Goal: Find specific page/section: Find specific page/section

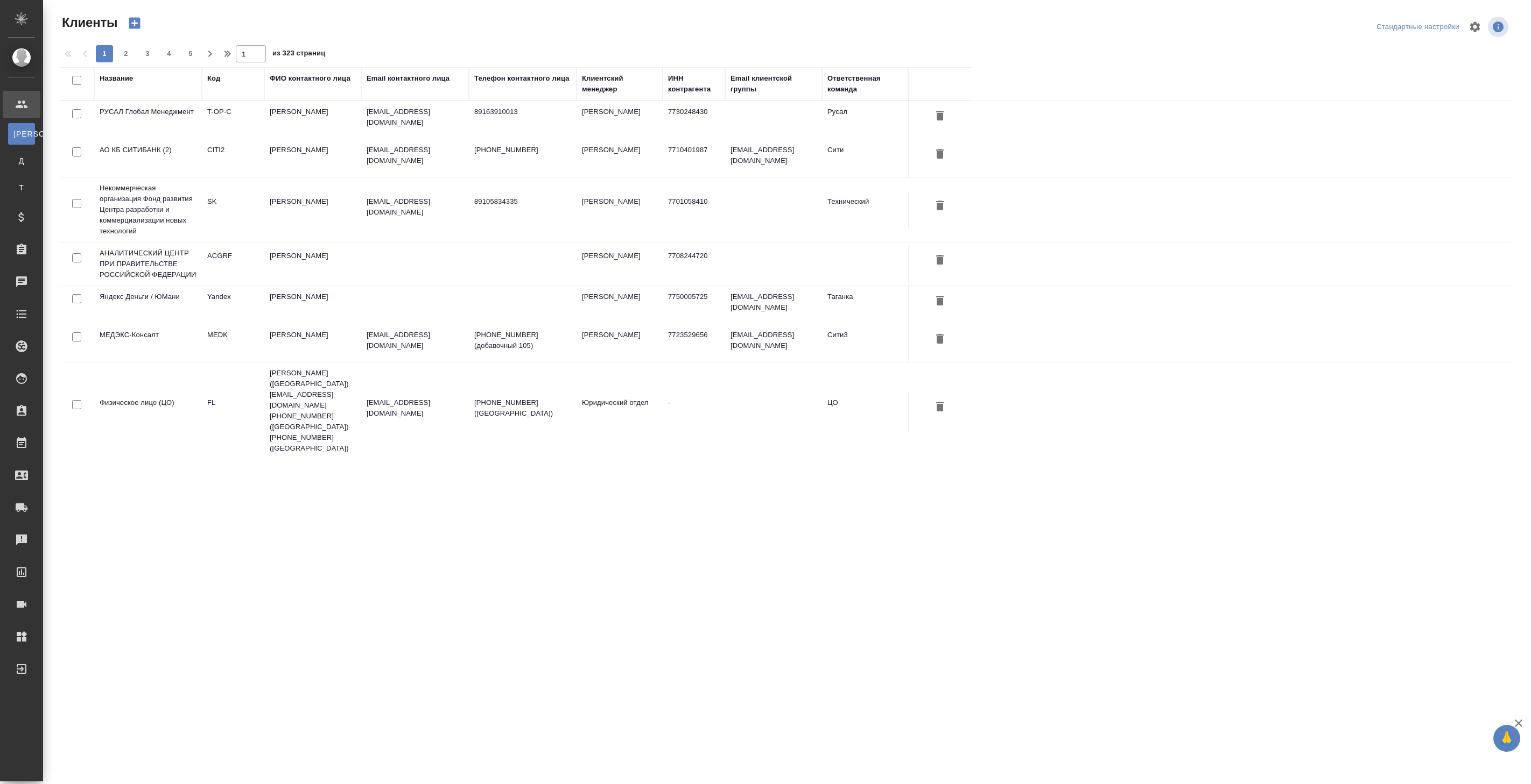
select select "RU"
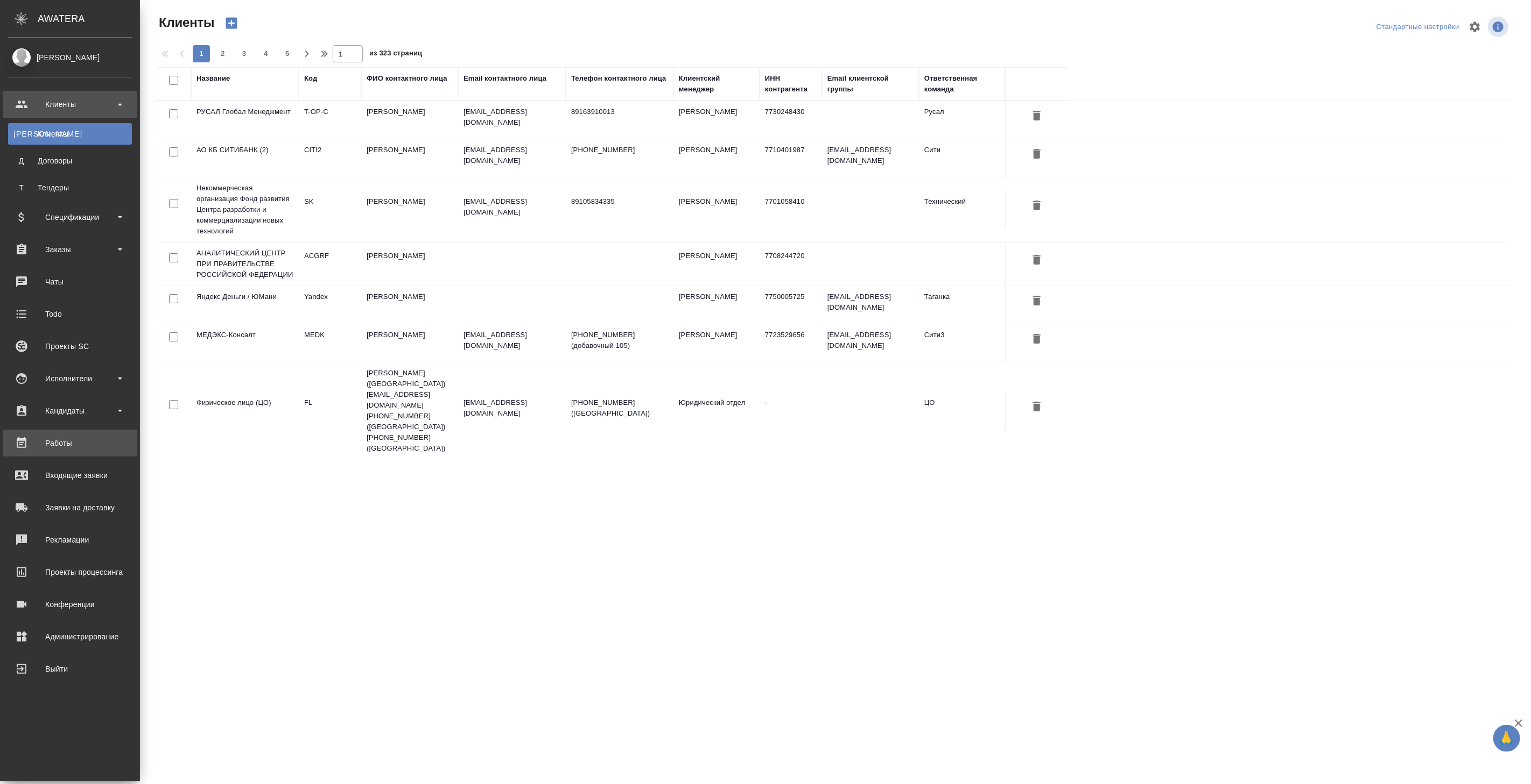
click at [61, 441] on div "Работы" at bounding box center [70, 443] width 124 height 16
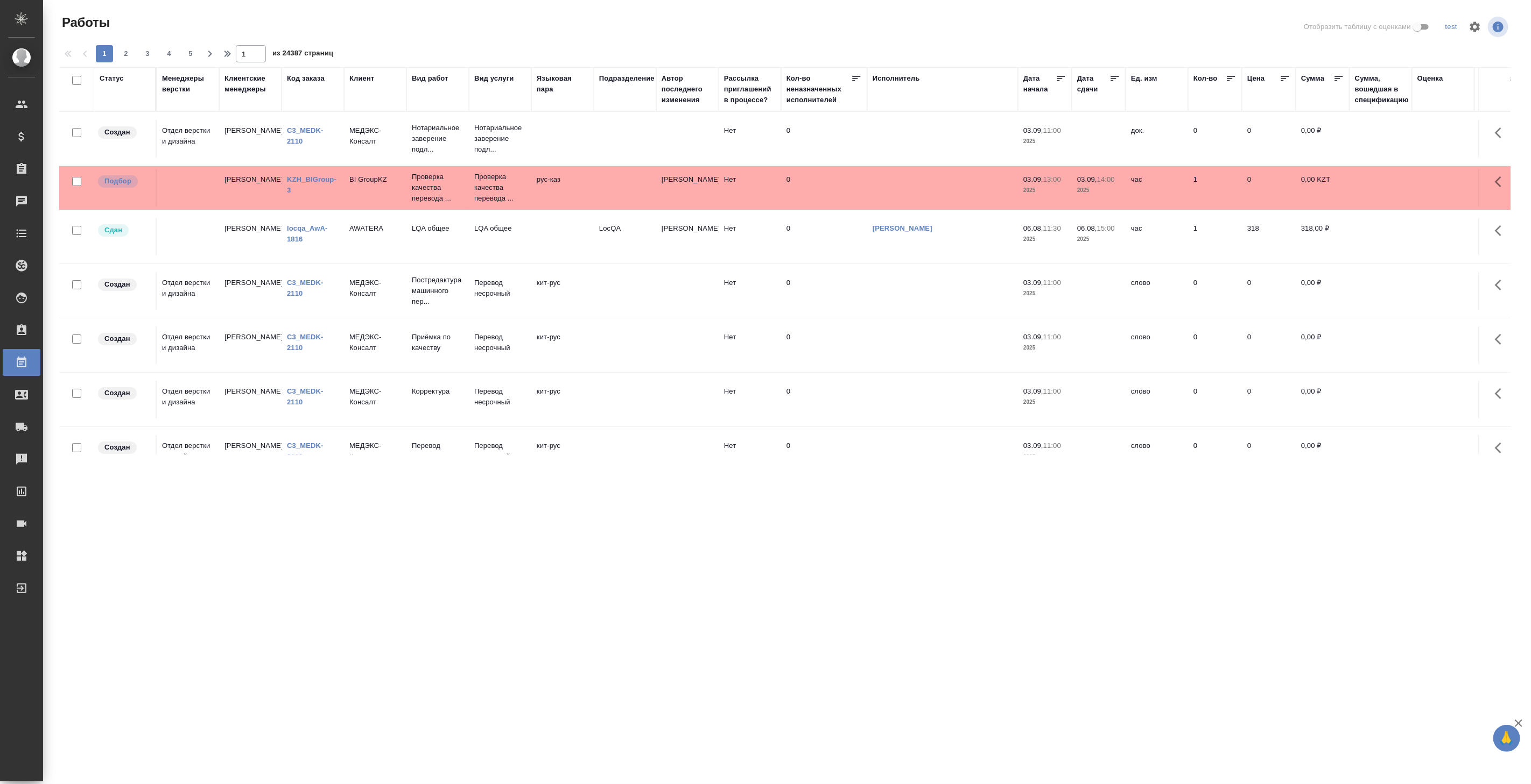
click at [1454, 28] on div "test" at bounding box center [1451, 27] width 22 height 16
click at [1478, 27] on icon "button" at bounding box center [1475, 26] width 10 height 10
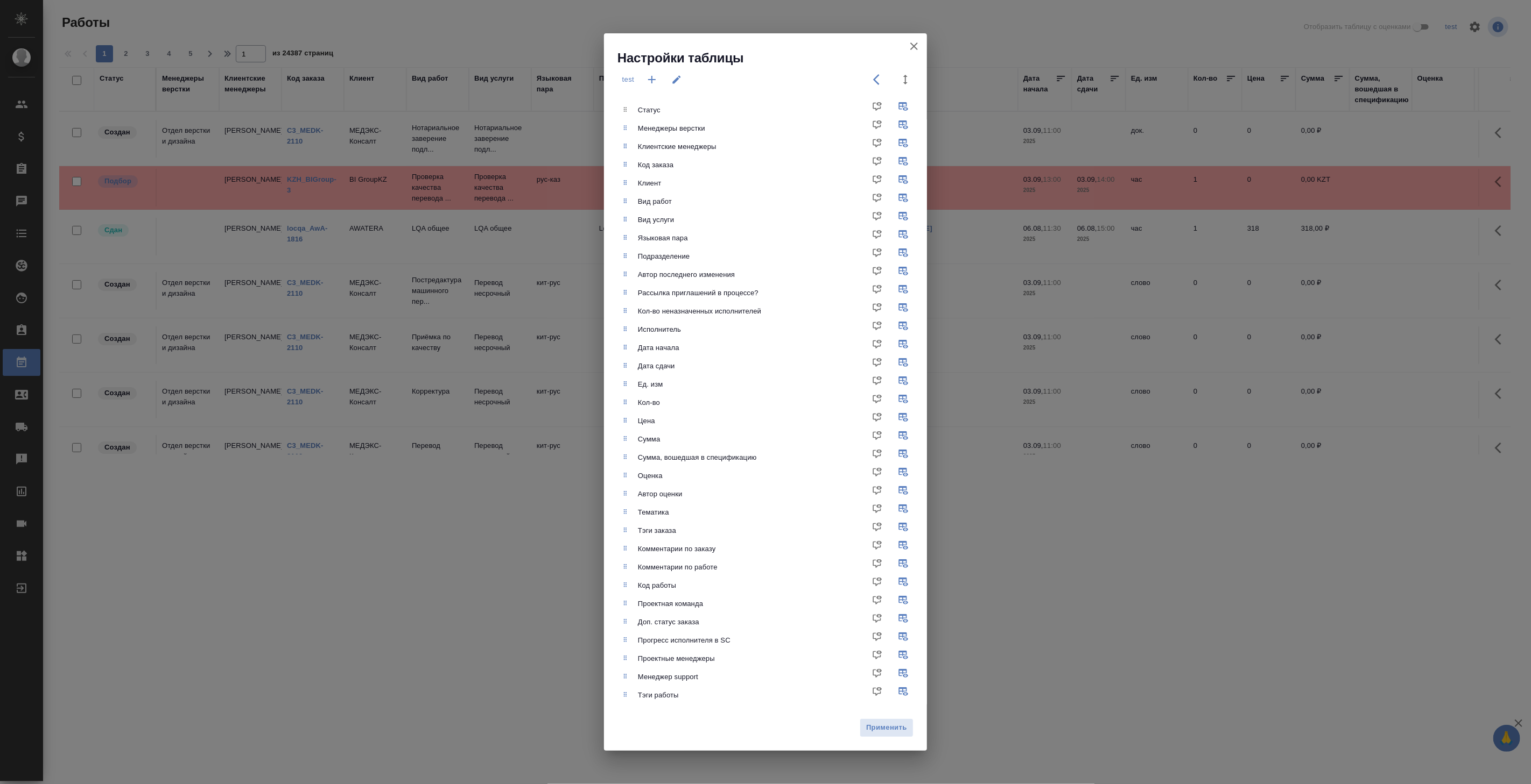
click at [914, 46] on icon "button" at bounding box center [914, 46] width 7 height 7
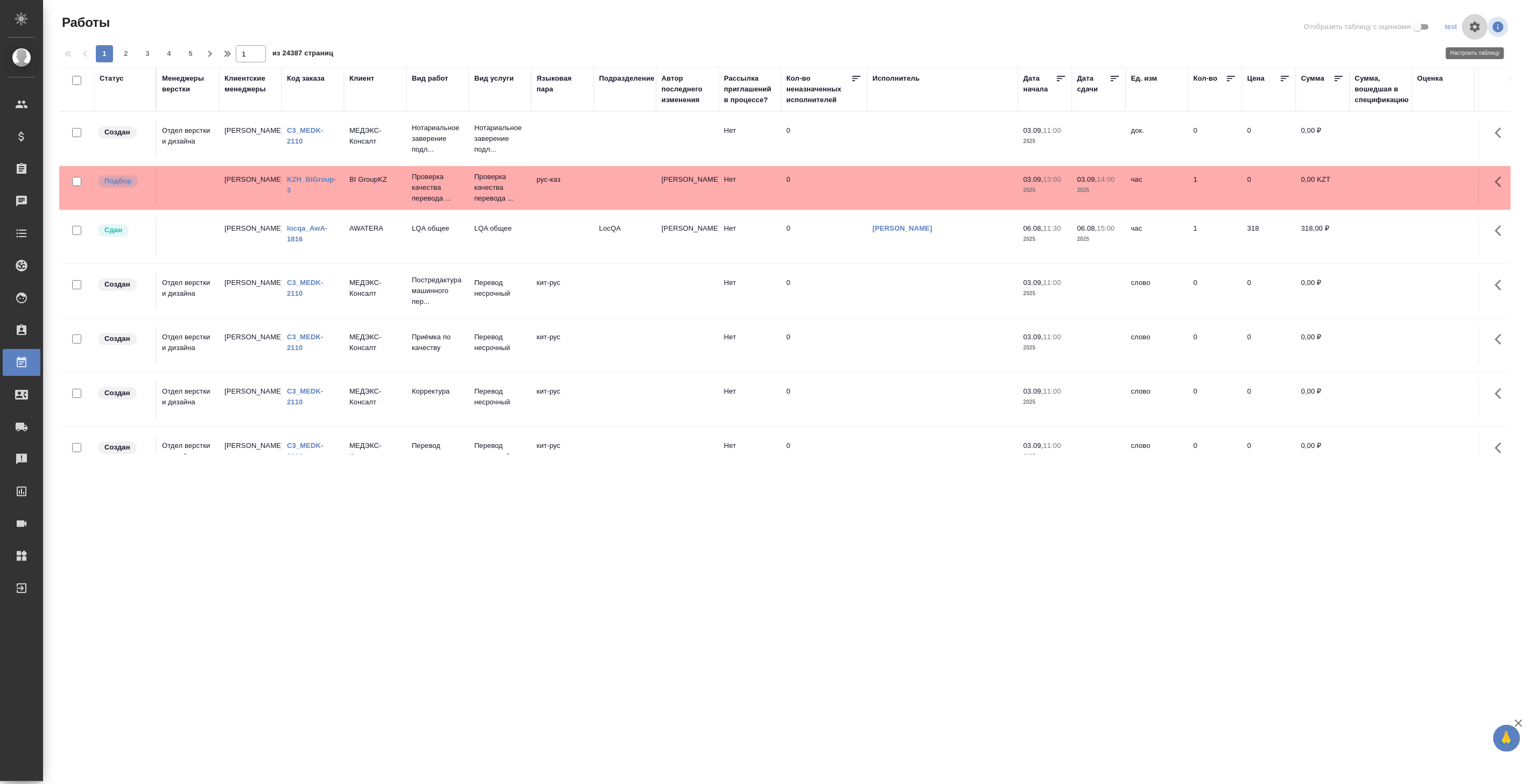
click at [1473, 26] on icon "button" at bounding box center [1475, 26] width 10 height 10
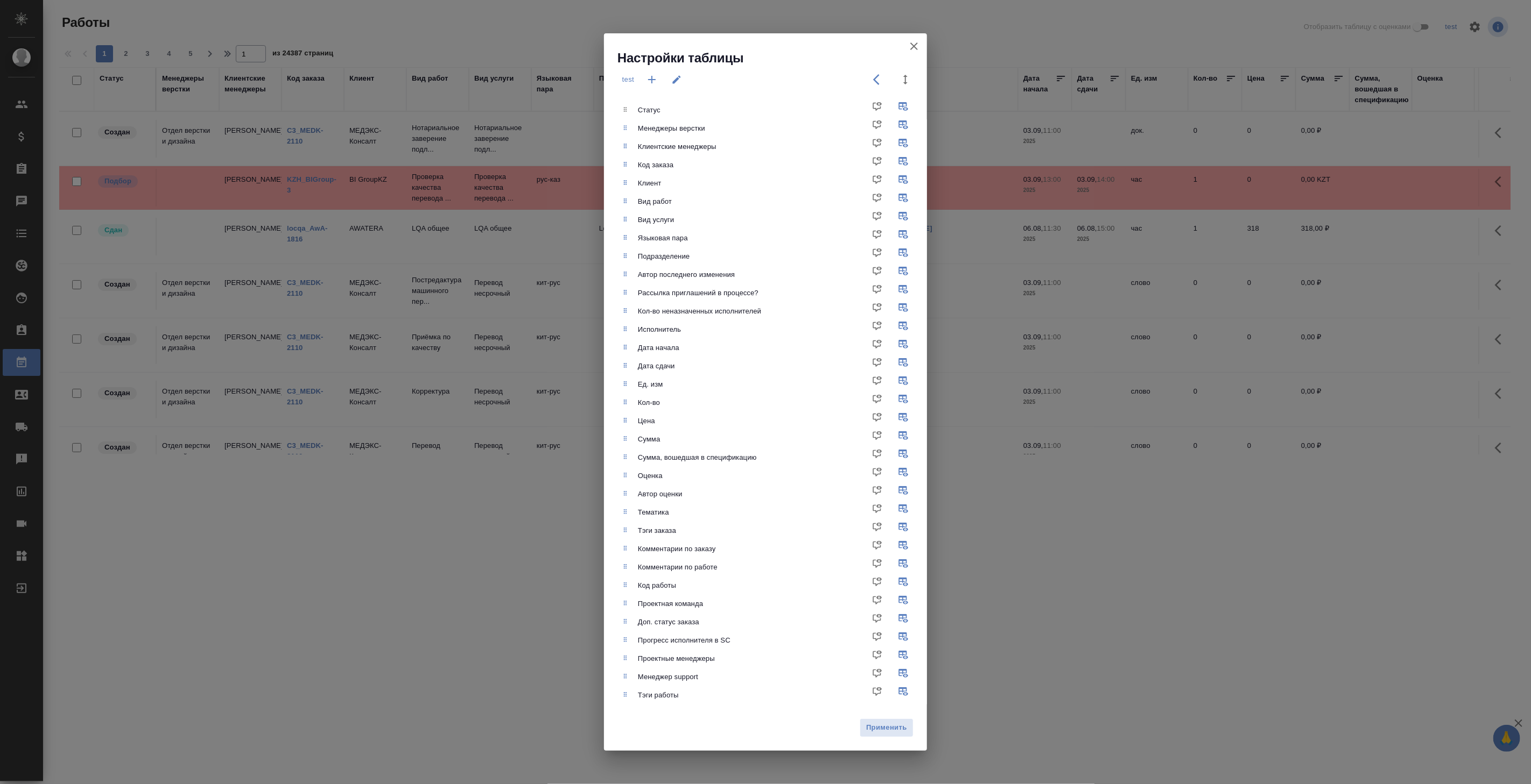
click at [625, 79] on div "test" at bounding box center [628, 79] width 22 height 26
click at [882, 77] on icon "button" at bounding box center [879, 79] width 13 height 13
click at [917, 44] on icon "button" at bounding box center [914, 46] width 13 height 13
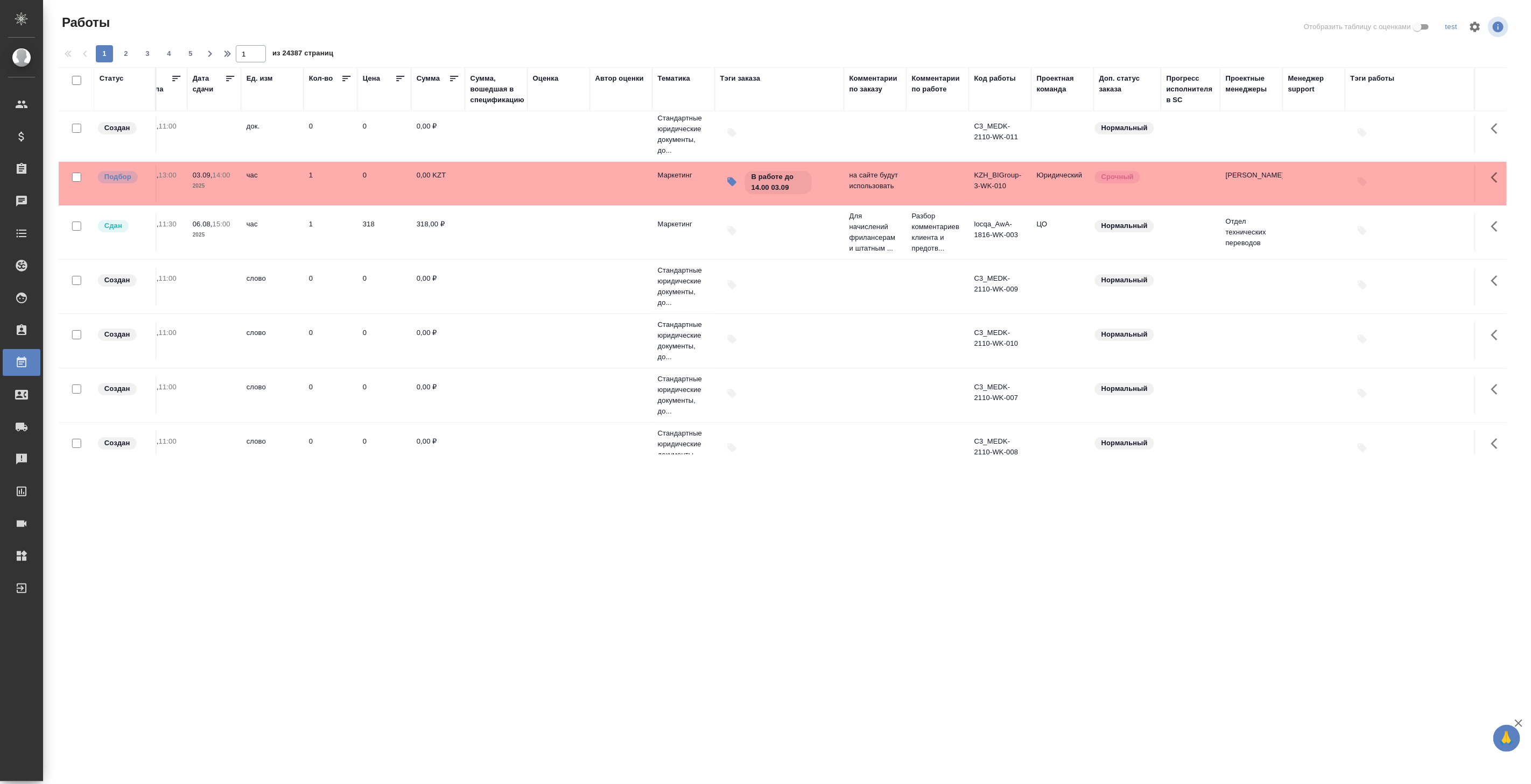
scroll to position [0, 892]
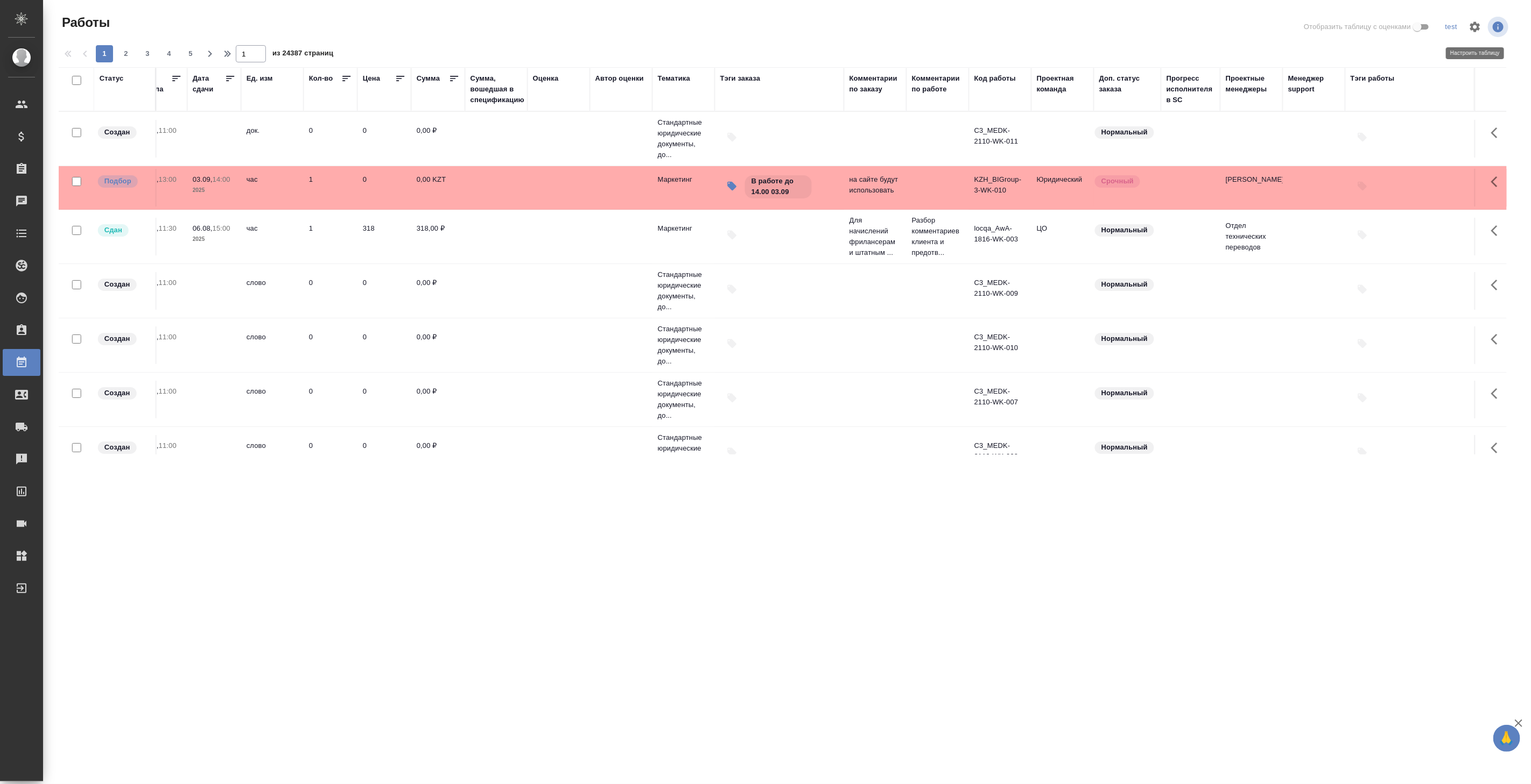
click at [1469, 29] on icon "button" at bounding box center [1475, 27] width 13 height 13
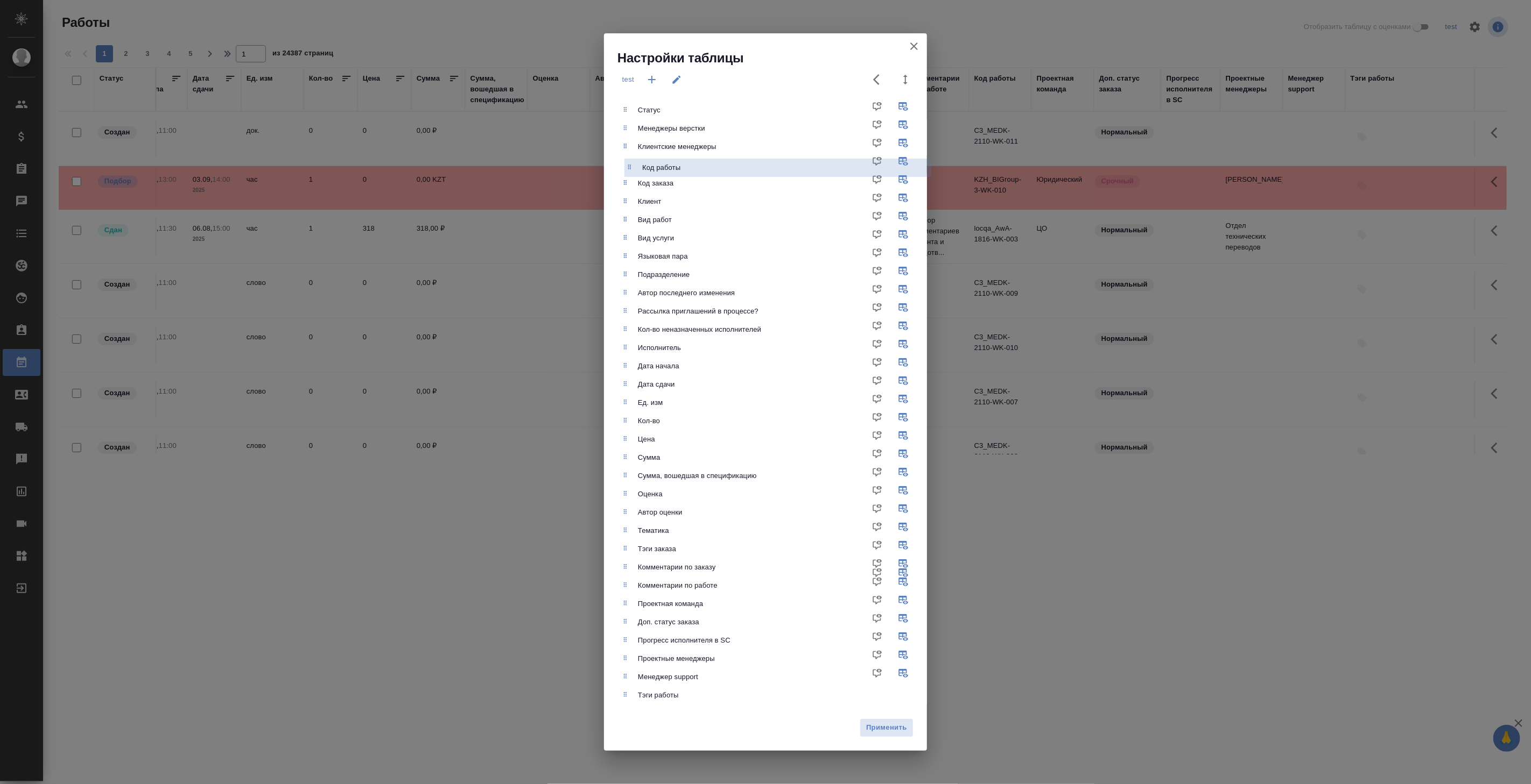
drag, startPoint x: 687, startPoint y: 587, endPoint x: 691, endPoint y: 167, distance: 420.0
click at [691, 167] on ul "Статус Менеджеры верстки Клиентские менеджеры Код заказа Клиент Вид работ Вид у…" at bounding box center [773, 403] width 306 height 612
click at [894, 732] on span "Применить" at bounding box center [887, 728] width 42 height 13
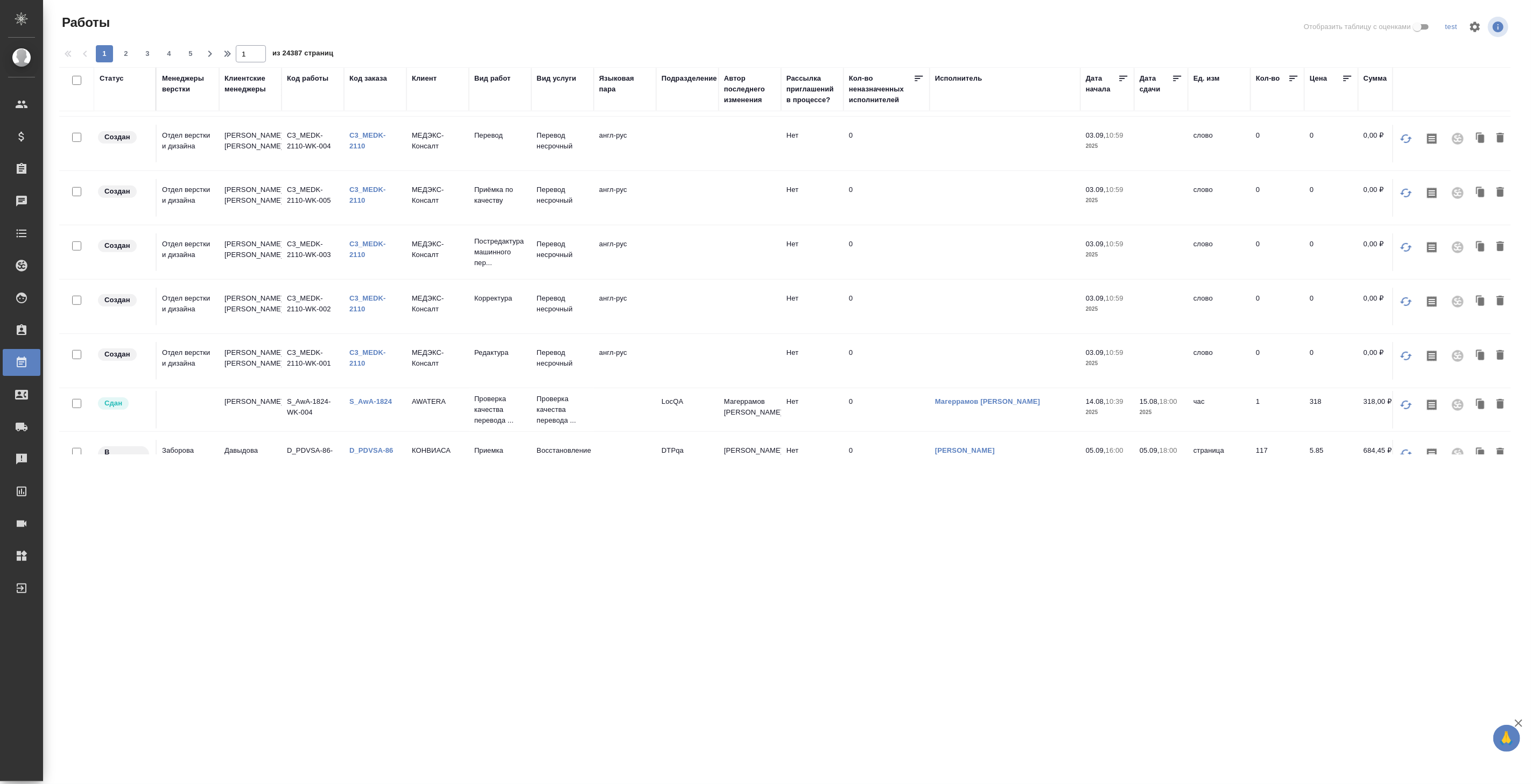
scroll to position [538, 0]
click at [300, 75] on div "Код работы" at bounding box center [307, 79] width 42 height 11
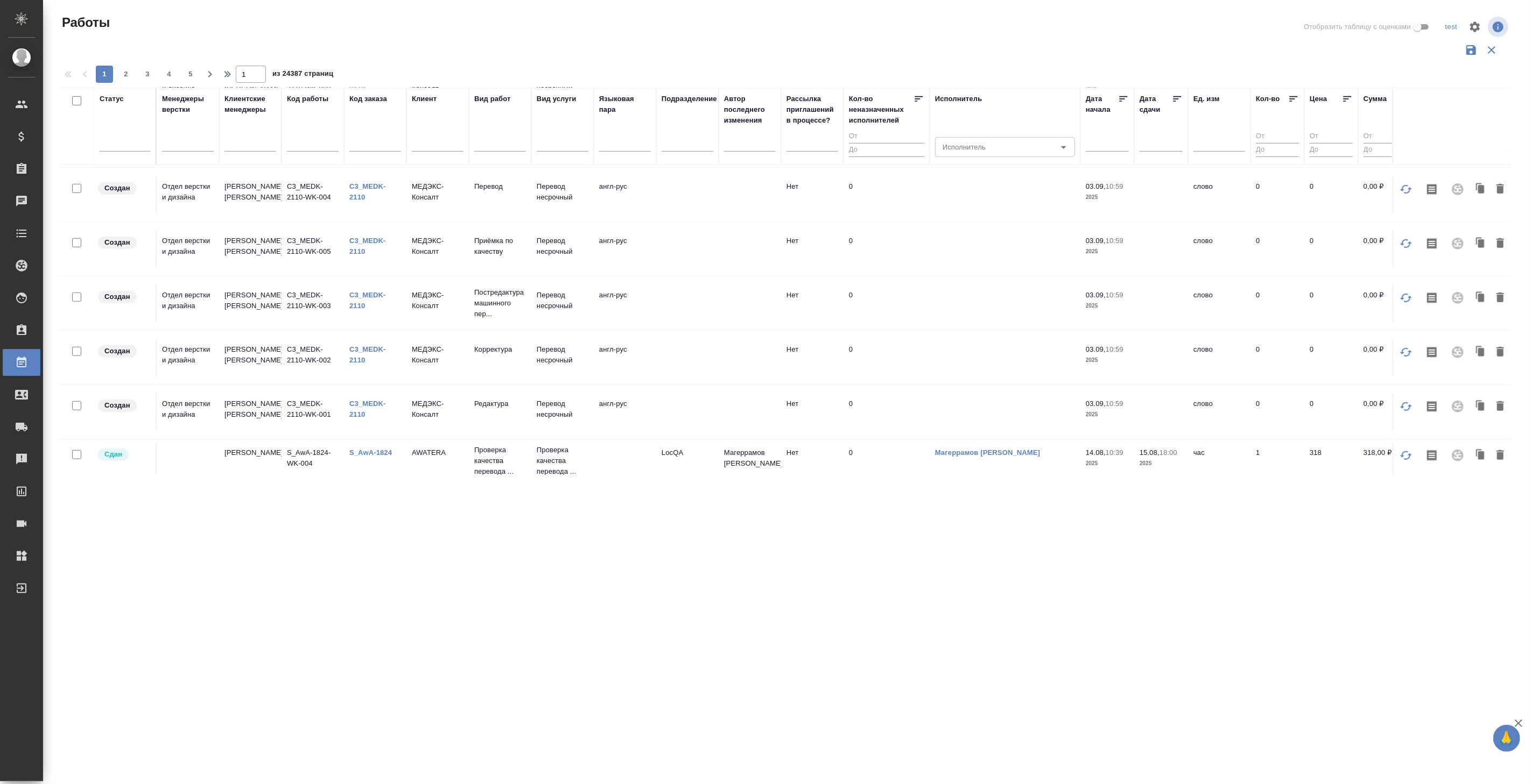
scroll to position [572, 0]
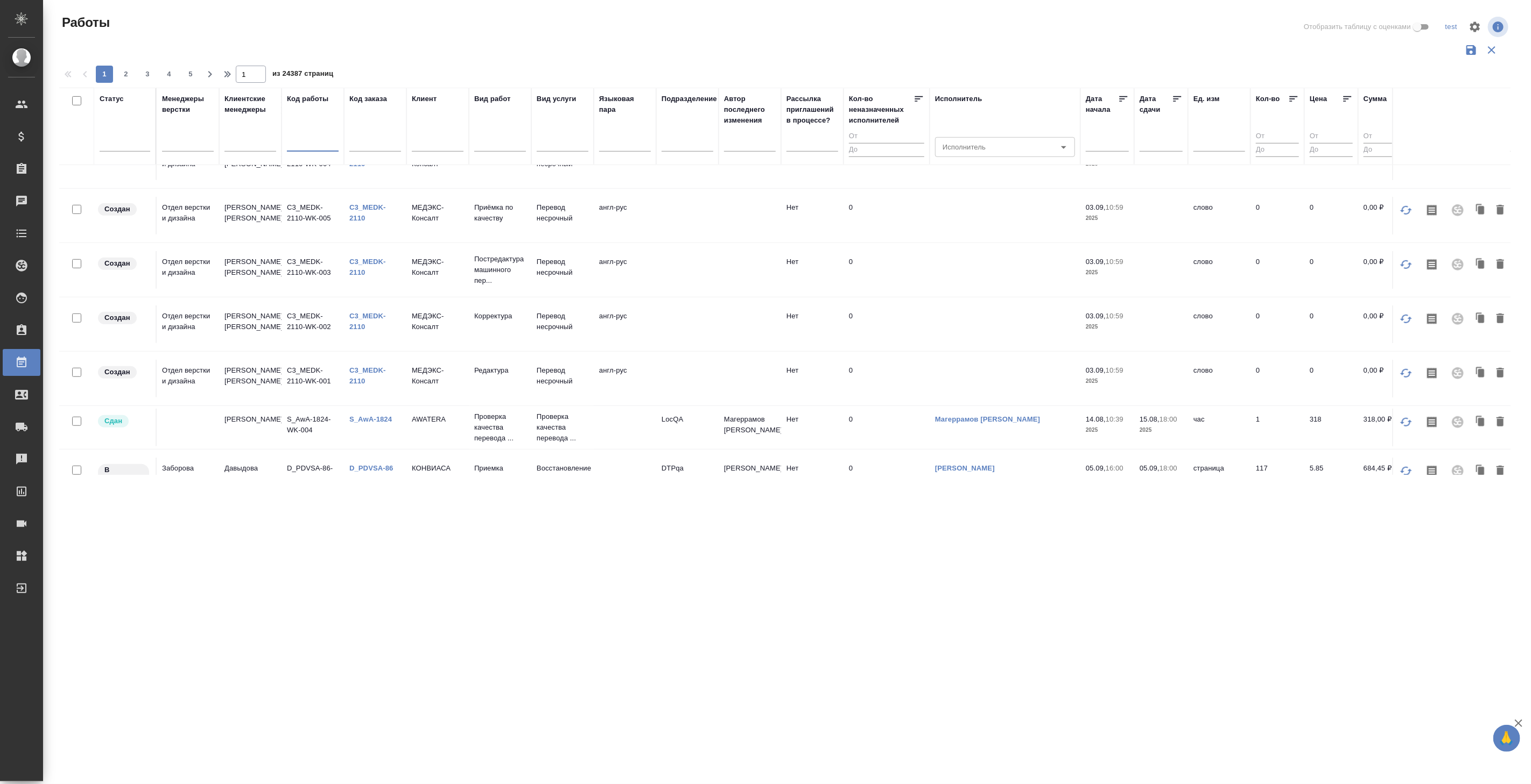
click at [309, 145] on input "text" at bounding box center [312, 144] width 52 height 14
type input "004"
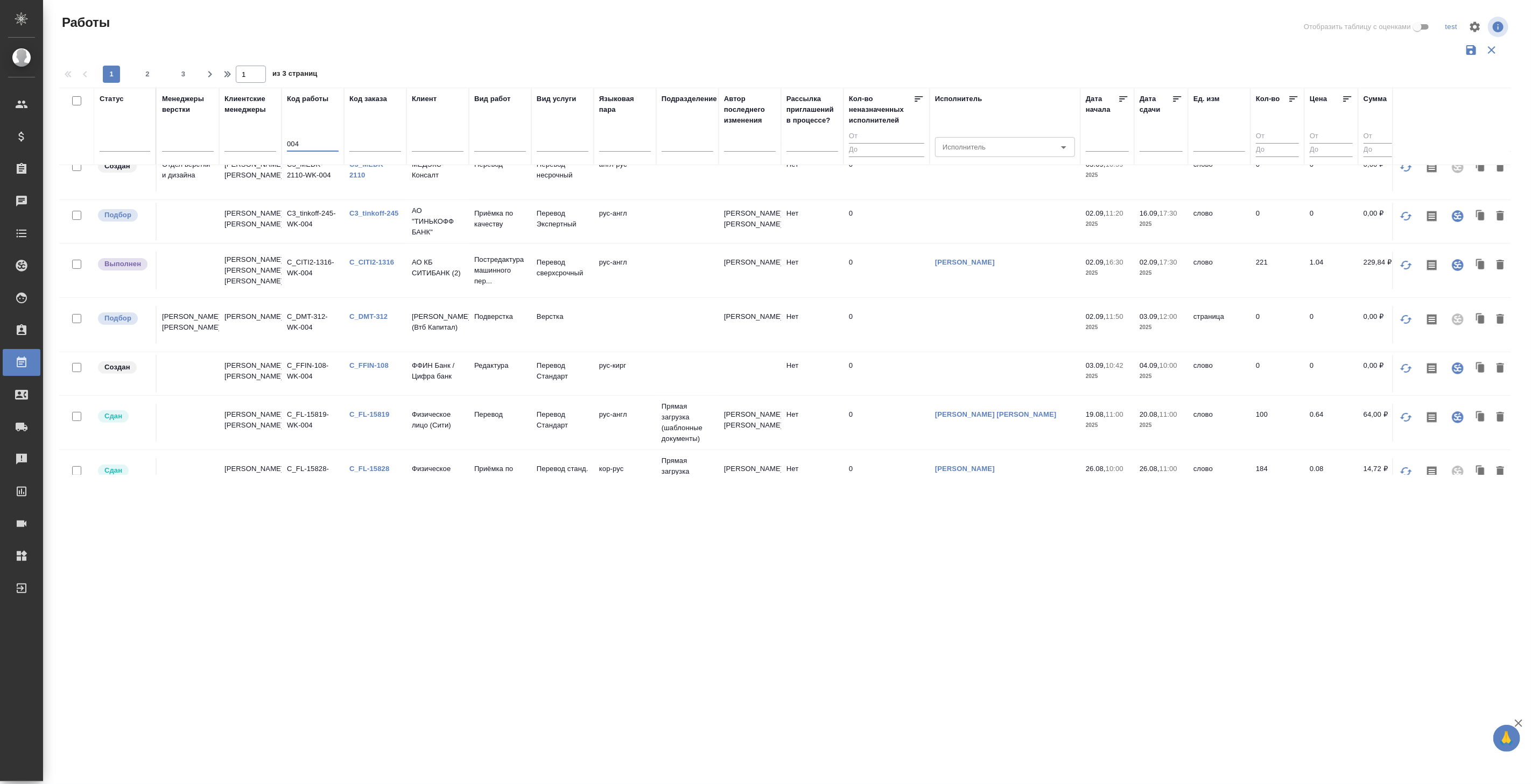
scroll to position [169, 0]
drag, startPoint x: 308, startPoint y: 143, endPoint x: 253, endPoint y: 136, distance: 55.4
click at [253, 136] on tr "Статус Менеджеры верстки Клиентские менеджеры Код работы 004 Код заказа Клиент …" at bounding box center [1268, 126] width 2418 height 78
